Goal: Task Accomplishment & Management: Manage account settings

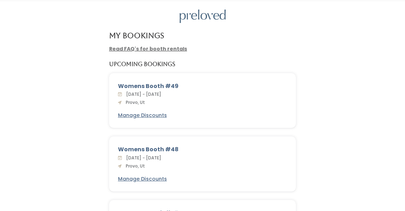
scroll to position [43, 0]
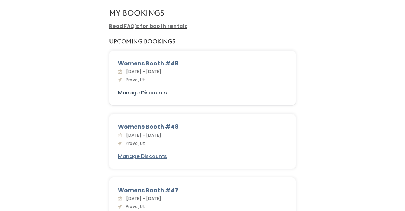
click at [147, 91] on u "Manage Discounts" at bounding box center [142, 92] width 49 height 7
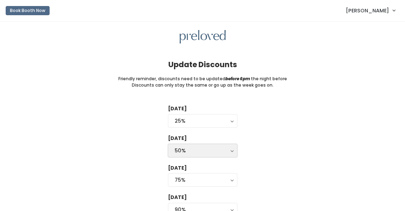
click at [231, 149] on button "50%" at bounding box center [202, 150] width 69 height 13
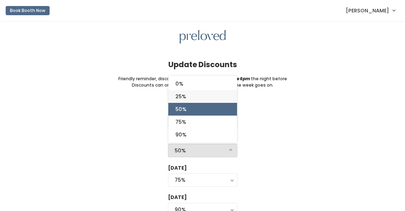
click at [206, 97] on link "25%" at bounding box center [202, 96] width 69 height 13
select select "25%"
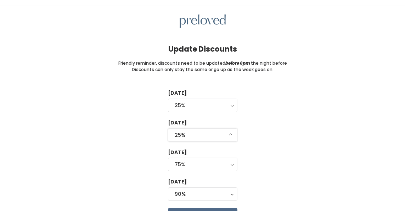
scroll to position [58, 0]
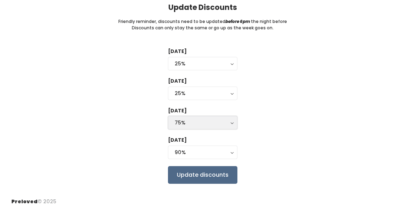
click at [218, 121] on div "75%" at bounding box center [203, 123] width 56 height 8
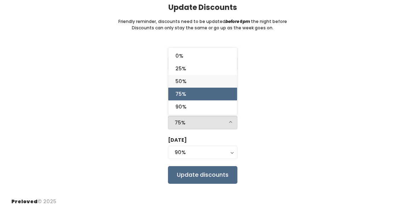
click at [202, 79] on link "50%" at bounding box center [202, 81] width 69 height 13
select select "50%"
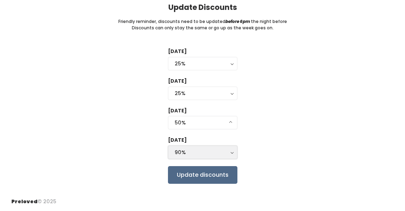
click at [216, 158] on button "90%" at bounding box center [202, 152] width 69 height 13
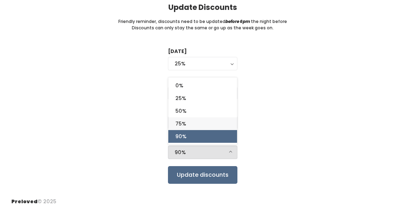
click at [209, 123] on link "75%" at bounding box center [202, 124] width 69 height 13
select select "75%"
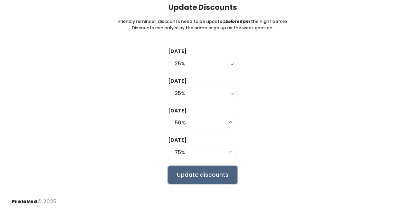
click at [201, 175] on input "Update discounts" at bounding box center [202, 175] width 69 height 18
